Goal: Navigation & Orientation: Find specific page/section

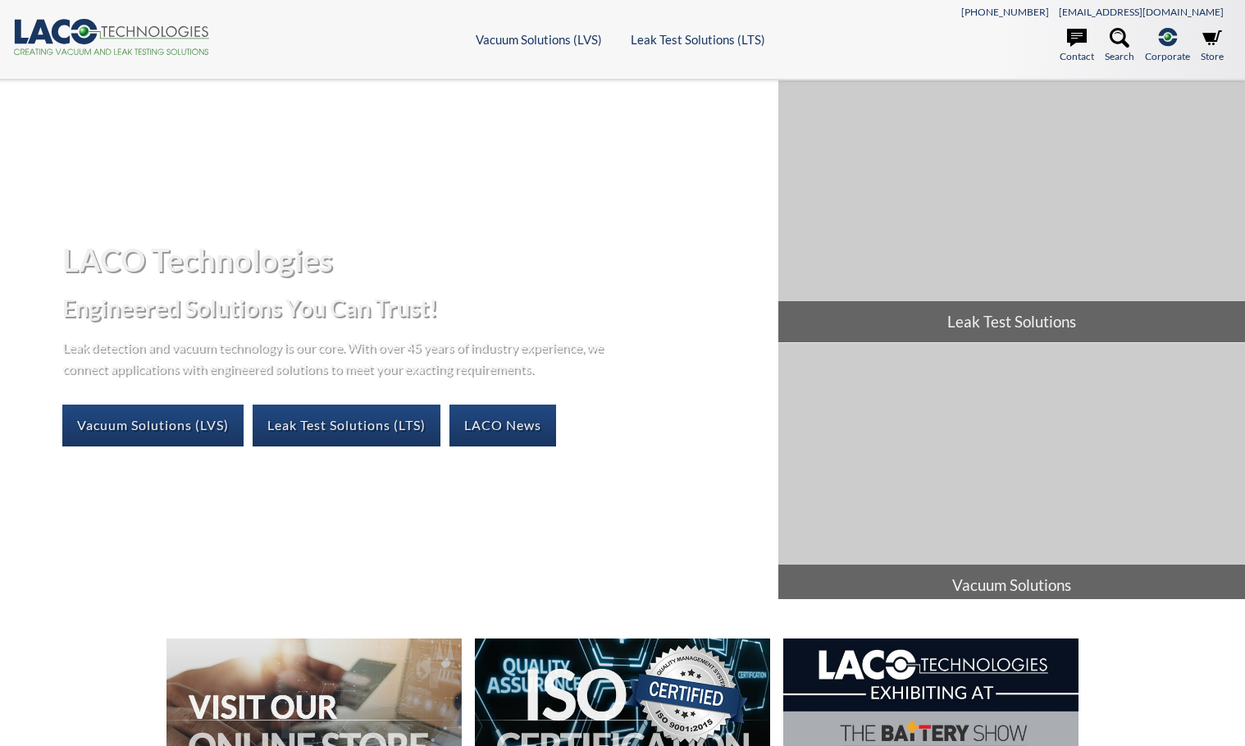
drag, startPoint x: 583, startPoint y: 462, endPoint x: 607, endPoint y: 499, distance: 43.9
drag, startPoint x: 607, startPoint y: 499, endPoint x: 612, endPoint y: 547, distance: 48.7
click at [612, 547] on div "LACO Technologies Engineered Solutions You Can Trust! Leak detection and vacuum…" at bounding box center [622, 339] width 1245 height 519
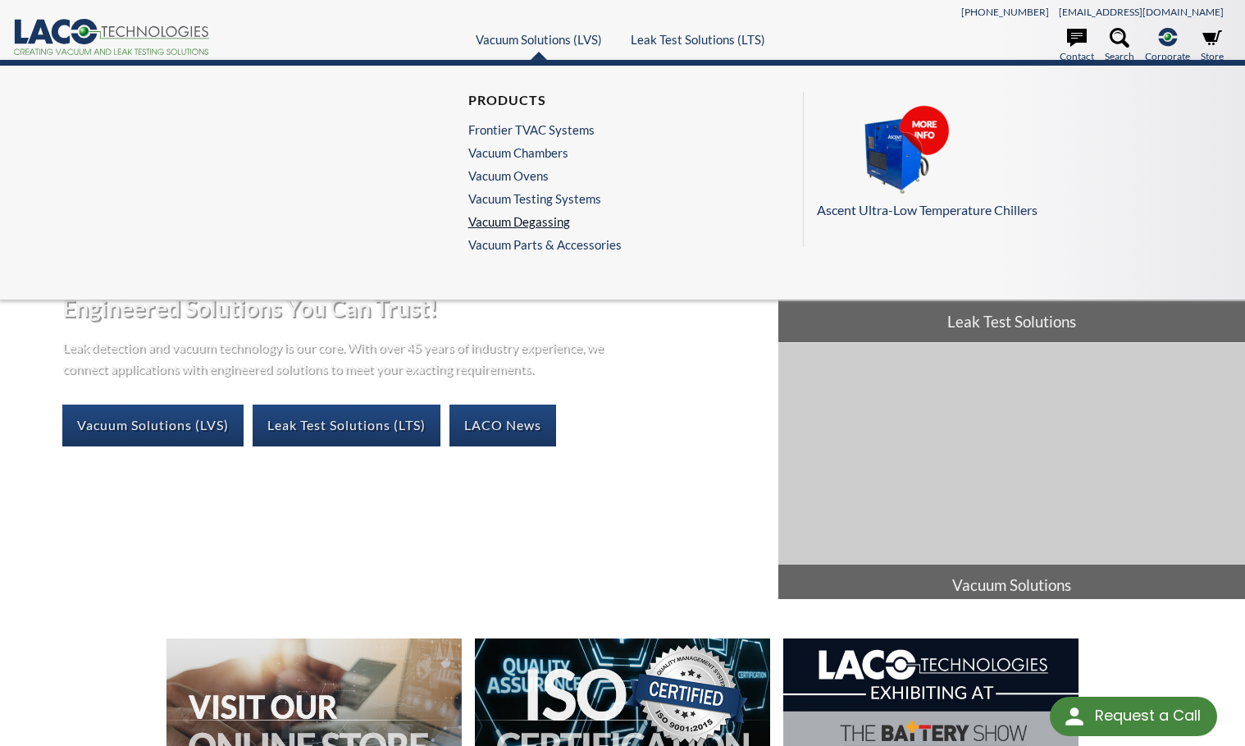
click at [547, 222] on link "Vacuum Degassing" at bounding box center [540, 221] width 145 height 15
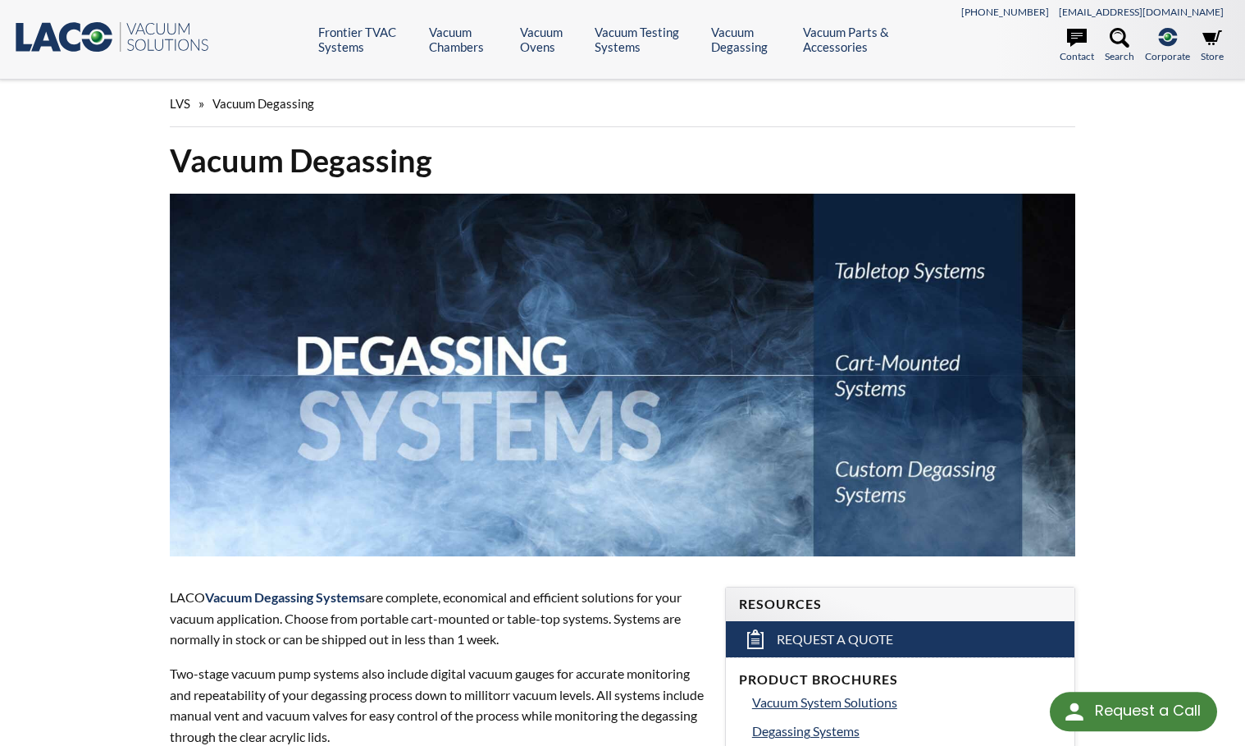
select select "Language Translate Widget"
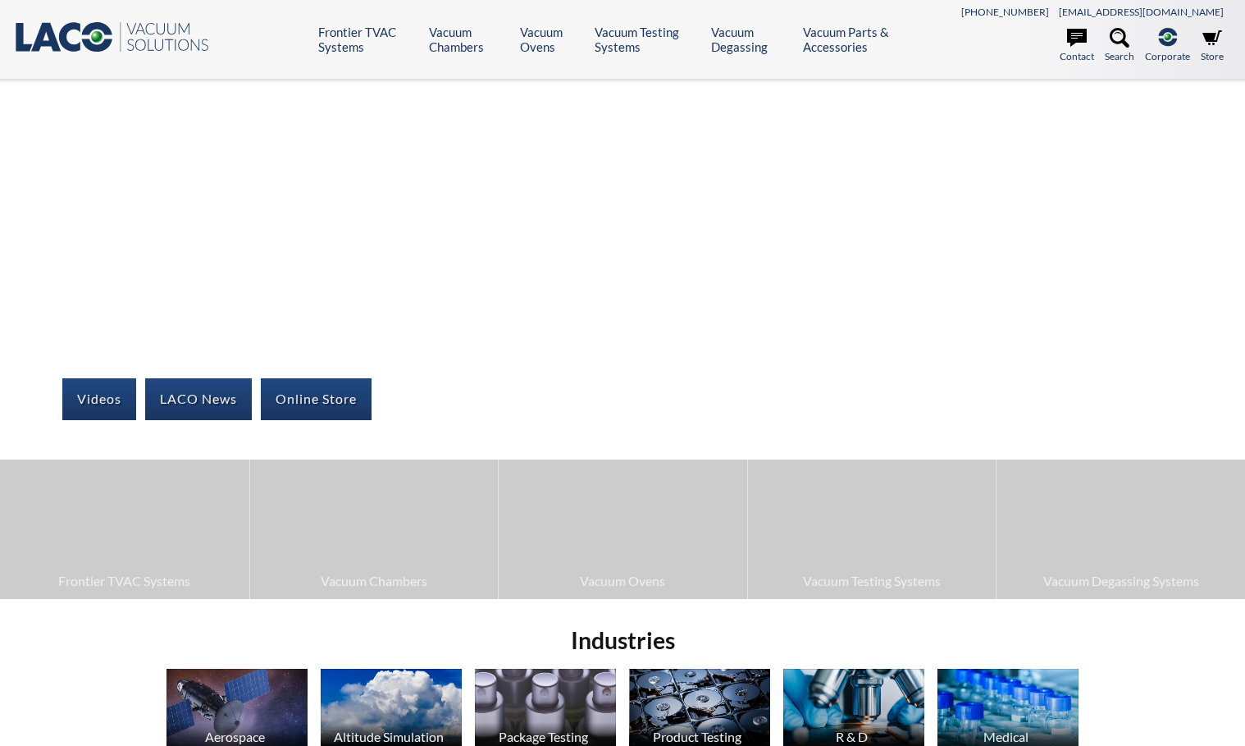
select select "Language Translate Widget"
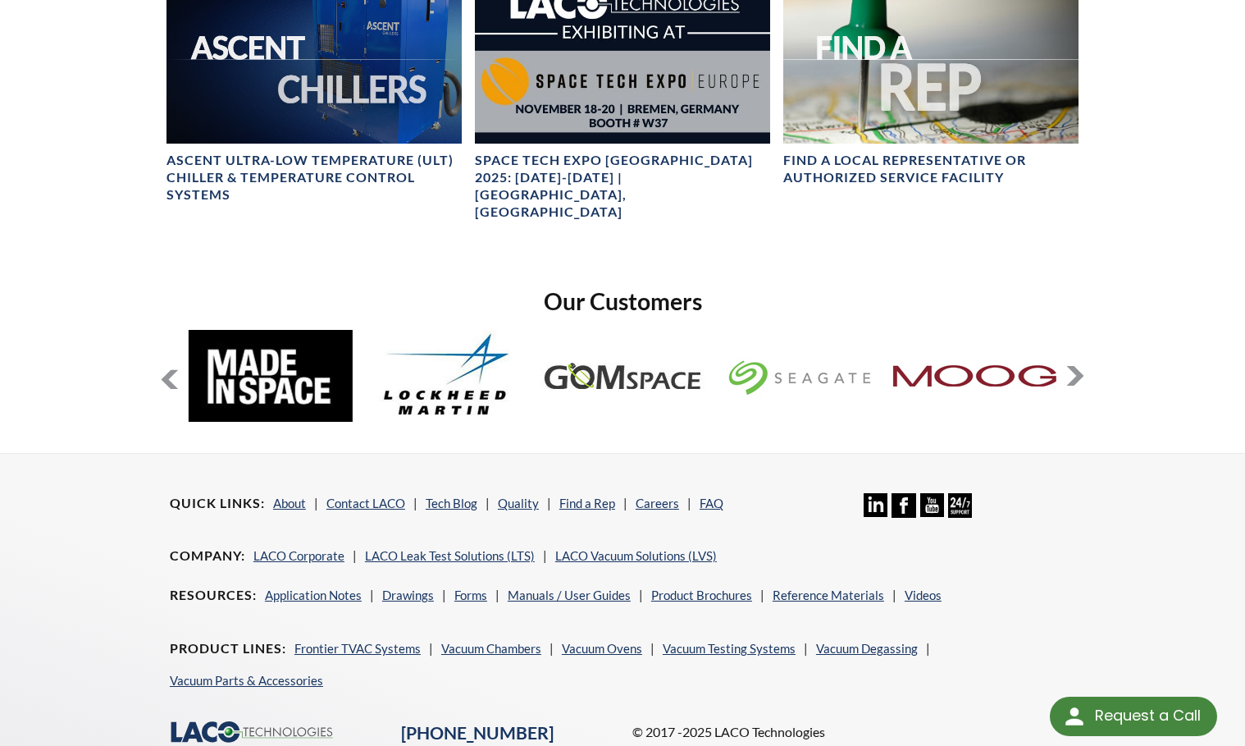
scroll to position [1166, 0]
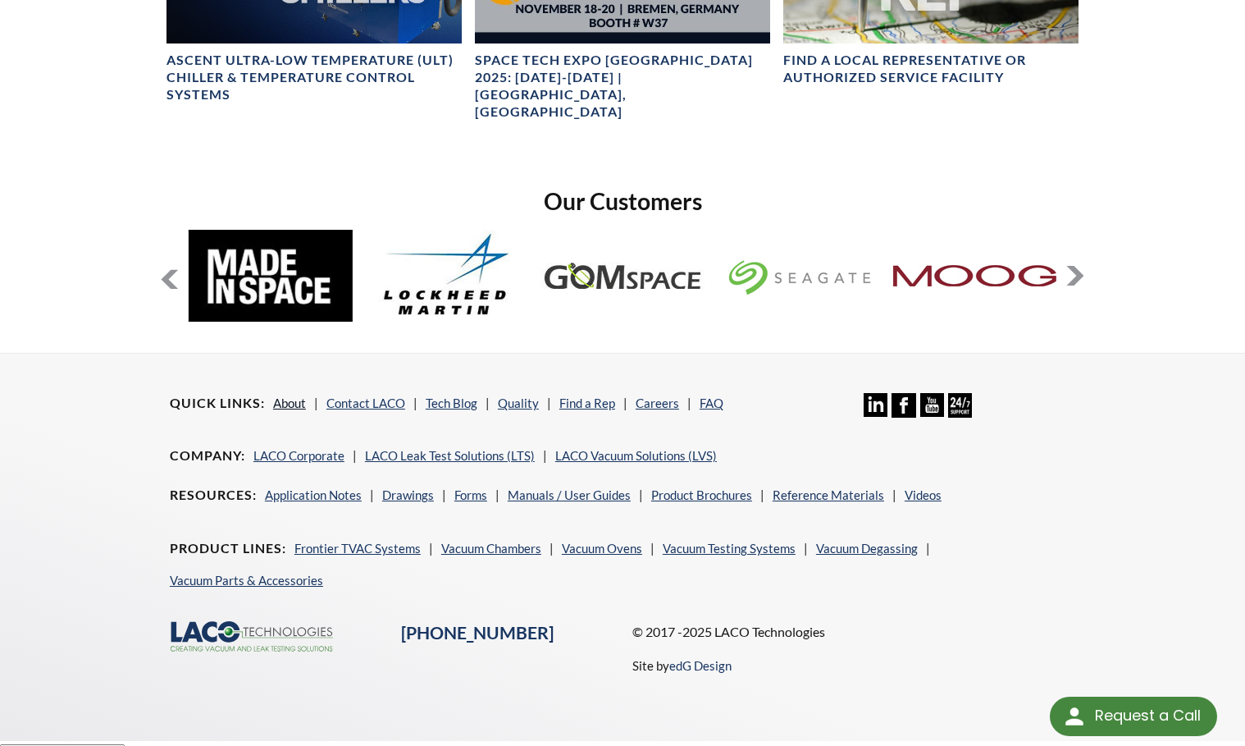
click at [295, 395] on link "About" at bounding box center [289, 402] width 33 height 15
